Goal: Information Seeking & Learning: Check status

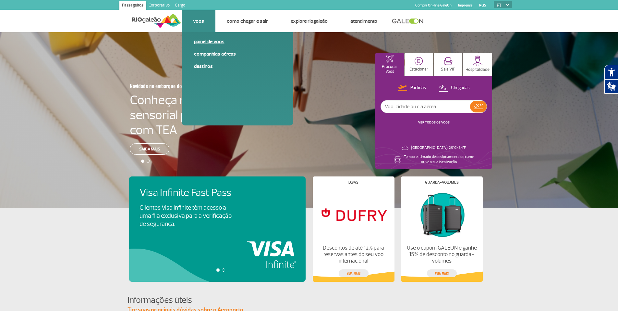
click at [209, 44] on link "Painel de voos" at bounding box center [237, 41] width 87 height 7
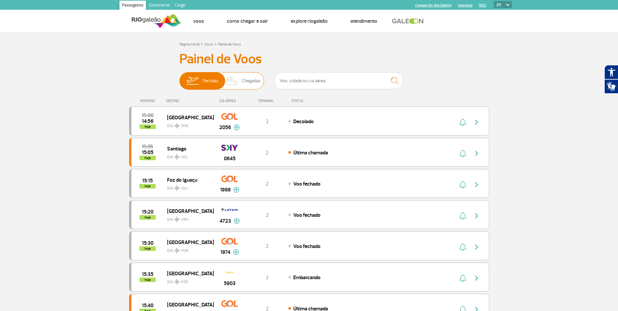
click at [212, 79] on span "Partidas" at bounding box center [211, 80] width 16 height 17
click at [179, 78] on input "Partidas Chegadas" at bounding box center [179, 78] width 0 height 0
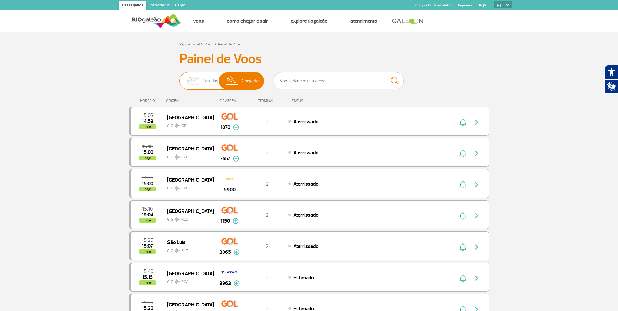
click at [215, 81] on span "Partidas" at bounding box center [211, 80] width 16 height 17
click at [179, 78] on input "Partidas Chegadas" at bounding box center [179, 78] width 0 height 0
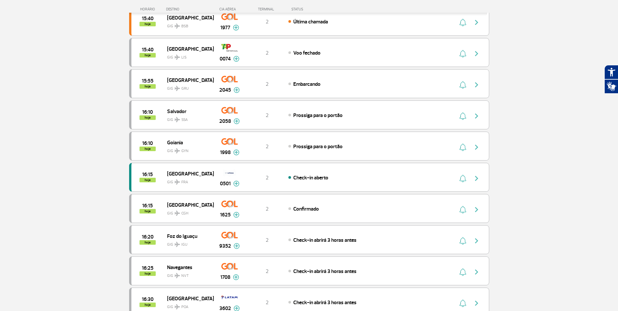
scroll to position [357, 0]
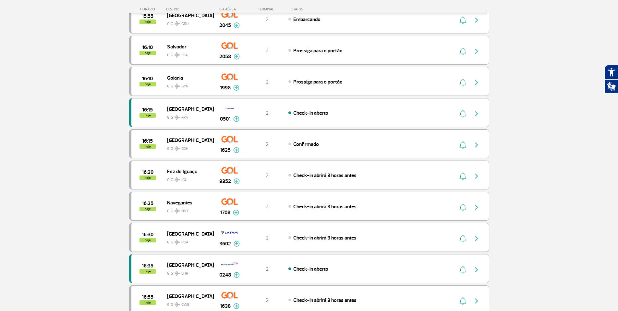
click at [476, 237] on img "button" at bounding box center [477, 238] width 8 height 8
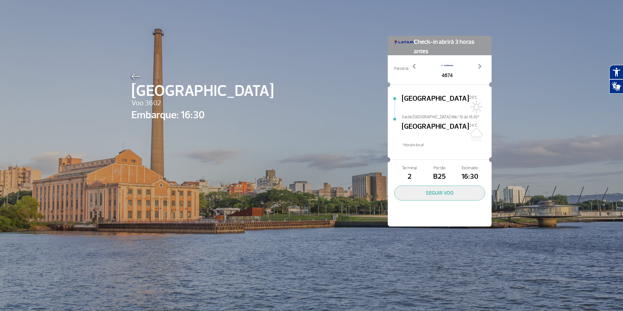
drag, startPoint x: 437, startPoint y: 161, endPoint x: 449, endPoint y: 165, distance: 12.6
click at [447, 171] on span "B25" at bounding box center [439, 176] width 30 height 11
